Goal: Information Seeking & Learning: Learn about a topic

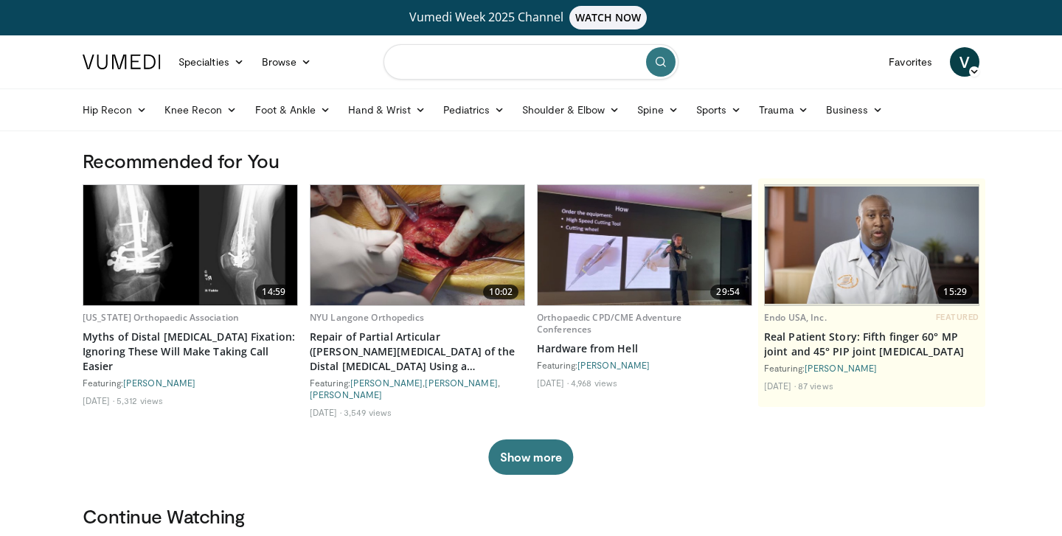
click at [464, 67] on input "Search topics, interventions" at bounding box center [530, 61] width 295 height 35
type input "**********"
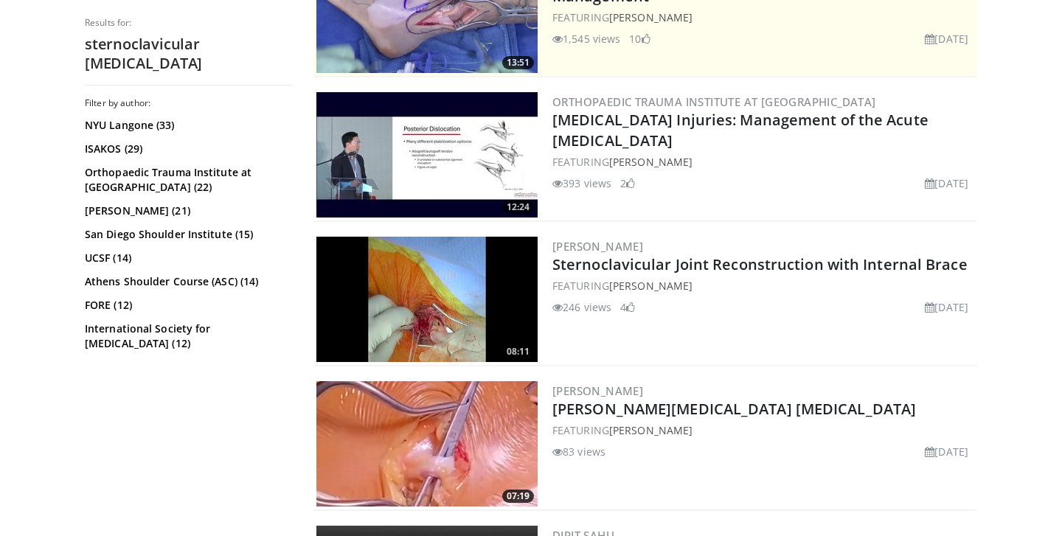
scroll to position [397, 0]
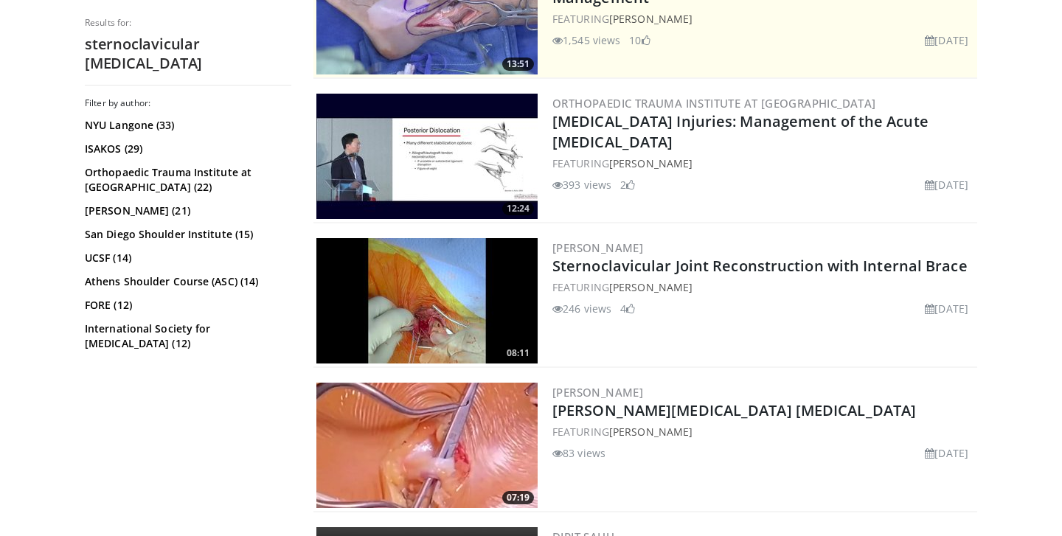
click at [411, 181] on img at bounding box center [426, 156] width 221 height 125
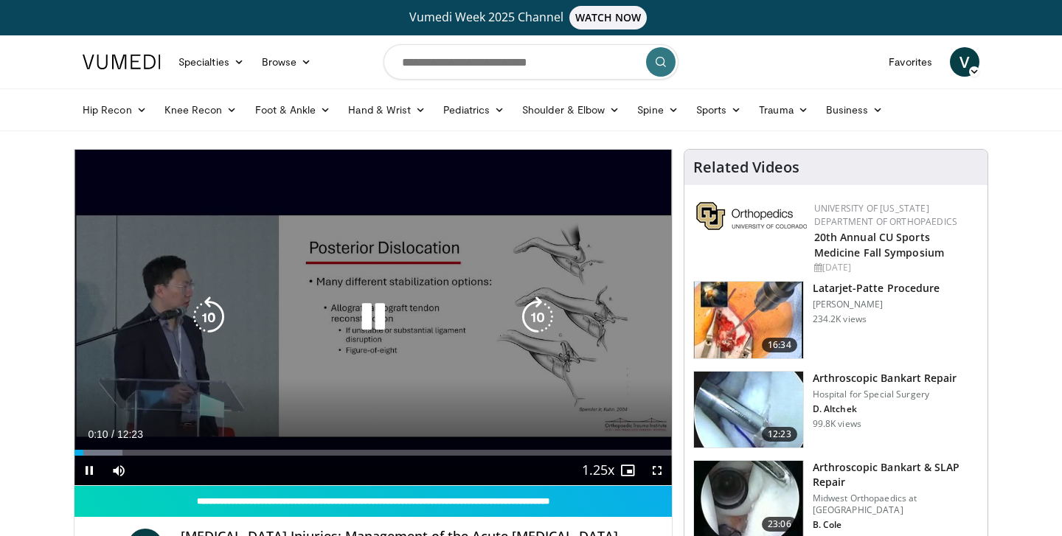
click at [358, 317] on icon "Video Player" at bounding box center [372, 316] width 41 height 41
click at [373, 323] on icon "Video Player" at bounding box center [372, 316] width 41 height 41
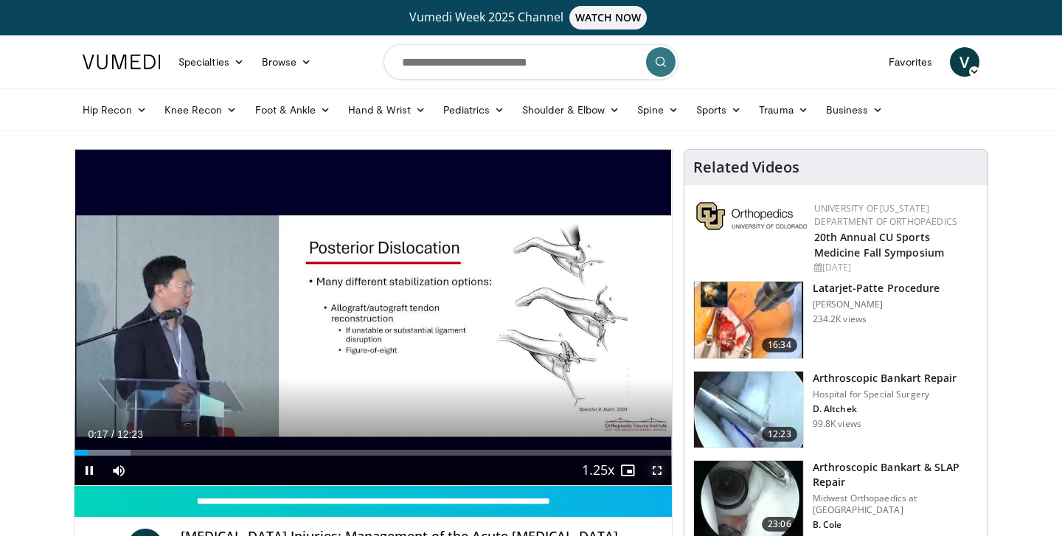
click at [658, 470] on span "Video Player" at bounding box center [656, 470] width 29 height 29
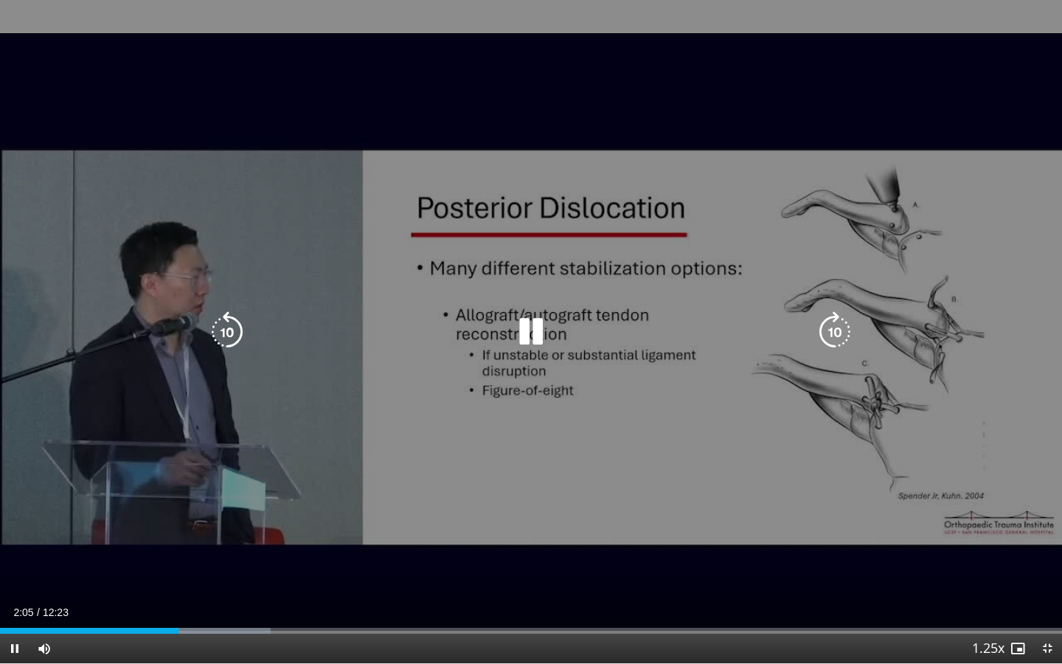
click at [226, 340] on icon "Video Player" at bounding box center [226, 331] width 41 height 41
click at [485, 394] on div "10 seconds Tap to unmute" at bounding box center [531, 331] width 1062 height 663
click at [529, 335] on icon "Video Player" at bounding box center [530, 331] width 41 height 41
click at [453, 428] on div "10 seconds Tap to unmute" at bounding box center [531, 331] width 1062 height 663
click at [526, 333] on icon "Video Player" at bounding box center [530, 331] width 41 height 41
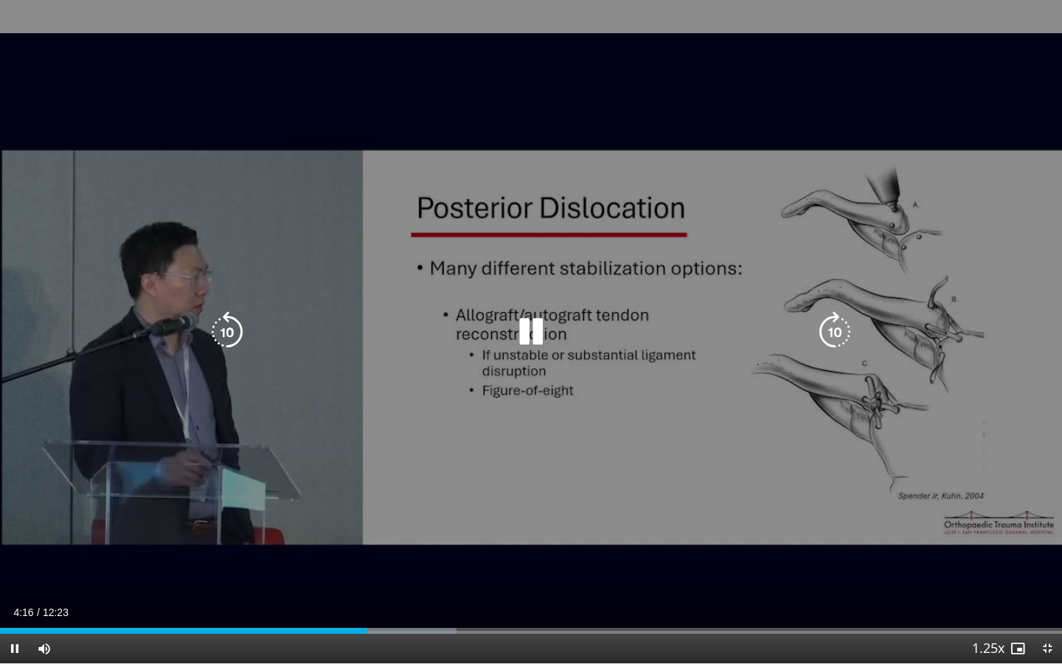
click at [431, 535] on div "10 seconds Tap to unmute" at bounding box center [531, 331] width 1062 height 663
click at [529, 338] on icon "Video Player" at bounding box center [530, 331] width 41 height 41
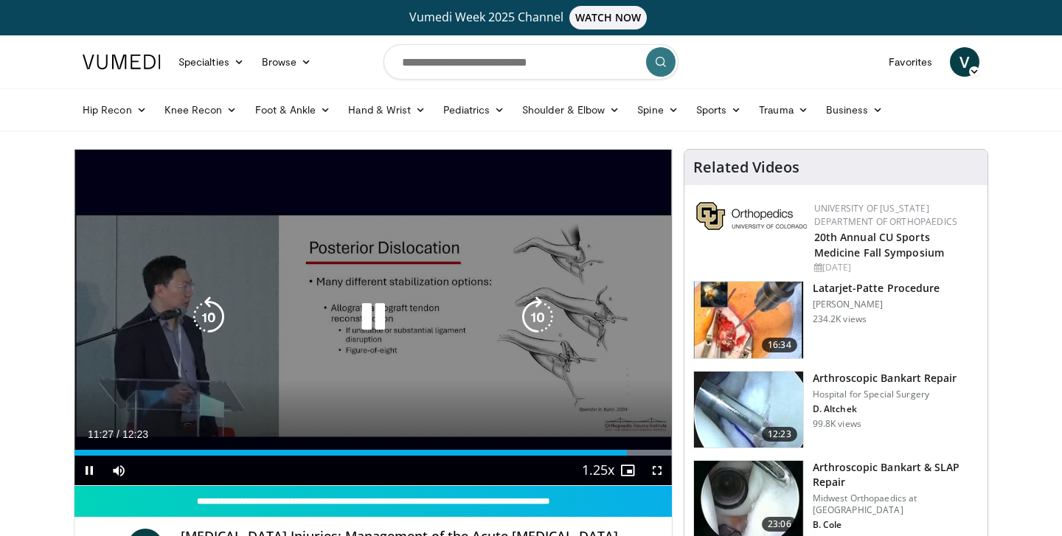
click at [509, 362] on div "10 seconds Tap to unmute" at bounding box center [372, 317] width 597 height 335
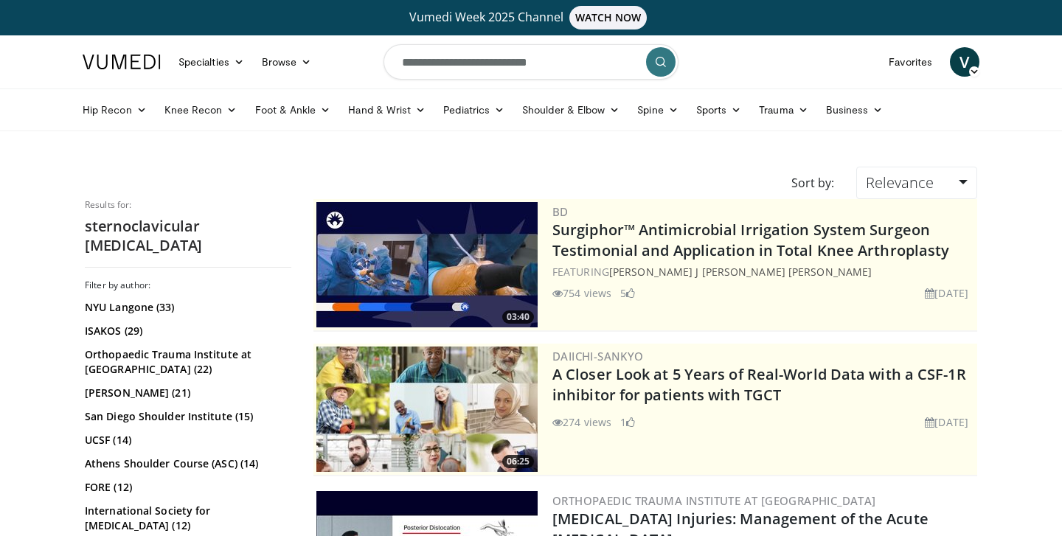
scroll to position [397, 0]
